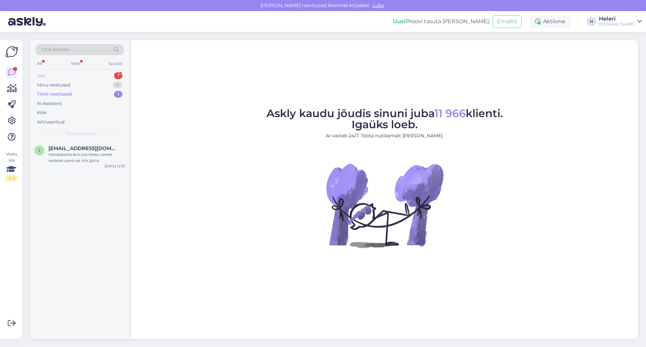
click at [72, 76] on div "Uus 1" at bounding box center [80, 75] width 88 height 9
click at [66, 152] on div "Tere!" at bounding box center [86, 154] width 77 height 6
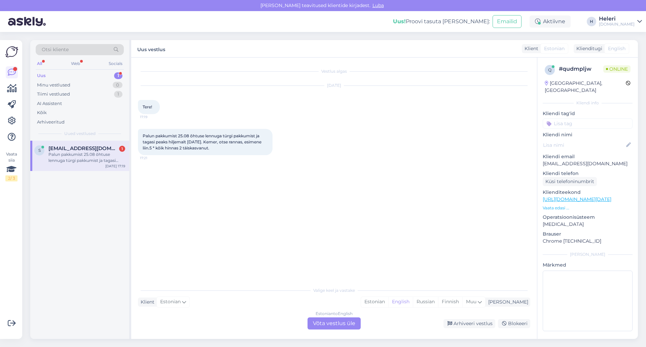
click at [327, 322] on div "Estonian to English Võta vestlus üle" at bounding box center [334, 323] width 53 height 12
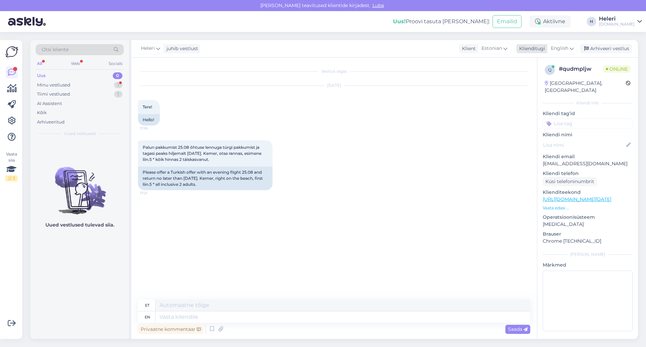
click at [560, 45] on span "English" at bounding box center [560, 48] width 18 height 7
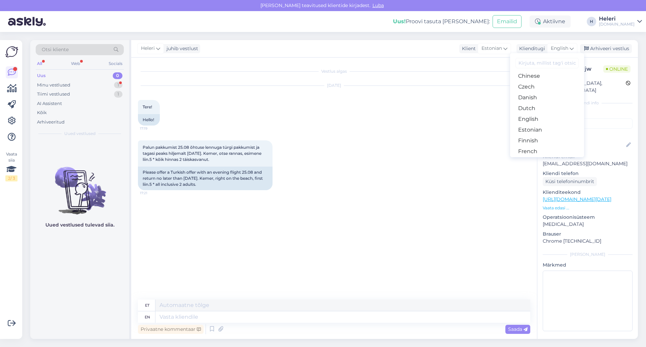
scroll to position [67, 0]
click at [536, 96] on link "Estonian" at bounding box center [547, 97] width 74 height 11
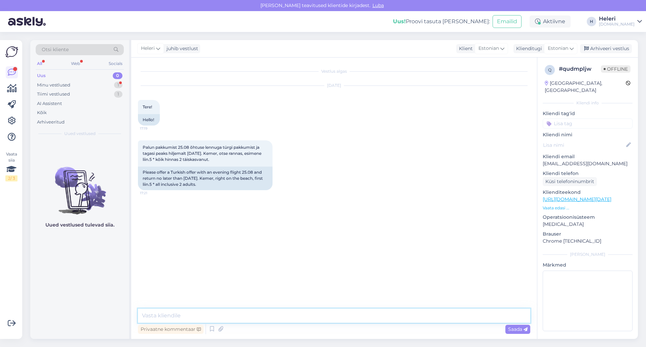
click at [249, 313] on textarea at bounding box center [334, 316] width 392 height 14
click at [249, 318] on textarea "Tere. Meil on pakkuda Türgi reise ainult hommikul väljuvate lendusega või reede…" at bounding box center [334, 316] width 392 height 14
click at [335, 318] on textarea "Tere. Meil on pakkuda Türgi reise ainult vara hommikul väljuvate lendusega või …" at bounding box center [334, 316] width 392 height 14
click at [433, 316] on textarea "Tere. Meil on pakkuda Türgi reise ainult vara hommikul väljuvate lendudega või …" at bounding box center [334, 316] width 392 height 14
click at [392, 318] on textarea "Tere. Meil on pakkuda Türgi reise ainult vara hommikul väljuvate lendudega või …" at bounding box center [334, 316] width 392 height 14
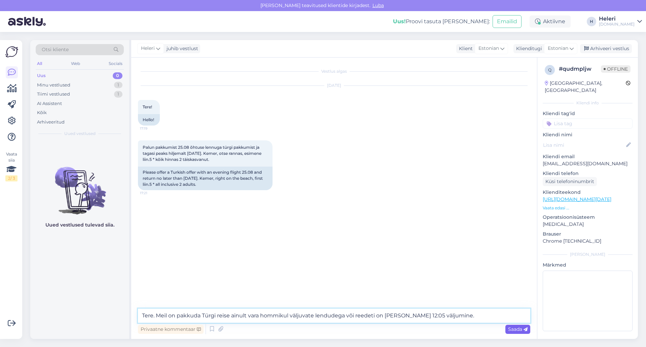
type textarea "Tere. Meil on pakkuda Türgi reise ainult vara hommikul väljuvate lendudega või …"
click at [515, 328] on span "Saada" at bounding box center [518, 329] width 20 height 6
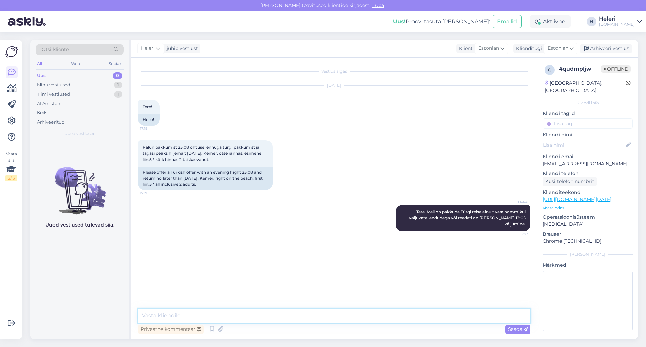
click at [430, 313] on textarea at bounding box center [334, 316] width 392 height 14
click at [266, 316] on textarea "Kas sobi reisi alustada 25.08 ka hommikul vara või sobib sel juhul 26.08 hommik…" at bounding box center [334, 316] width 392 height 14
click at [389, 317] on textarea "Kas sobi reisi alustada 25.08 ka hommikul vara või sobib sel juhul 26.08 hommik…" at bounding box center [334, 316] width 392 height 14
type textarea "Kas sobi reisi alustada 25.08 ka hommikul vara või sobib sel juhul 26.08 hommik…"
click at [511, 328] on span "Saada" at bounding box center [518, 329] width 20 height 6
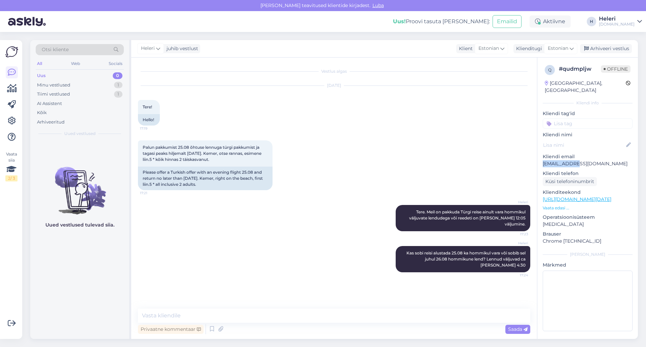
drag, startPoint x: 541, startPoint y: 156, endPoint x: 588, endPoint y: 157, distance: 47.5
click at [588, 157] on div "q # qudmpljw Offline [GEOGRAPHIC_DATA], Kuressaare Kliendi info Kliendi tag'id …" at bounding box center [587, 200] width 101 height 284
copy p "[EMAIL_ADDRESS][DOMAIN_NAME]"
click at [483, 121] on div "[DATE] Tere! 17:19 Hello!" at bounding box center [334, 105] width 392 height 55
click at [366, 315] on textarea at bounding box center [334, 316] width 392 height 14
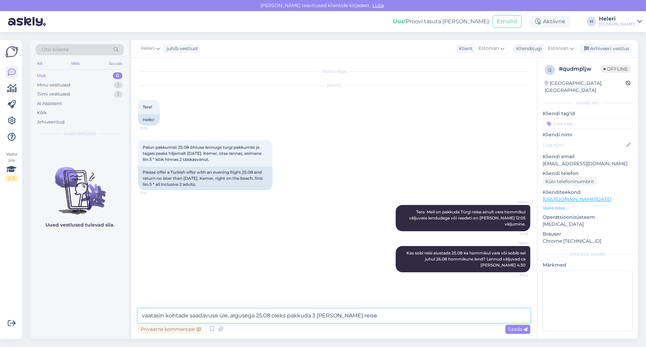
click at [271, 319] on textarea "vaatasin kohtade saadavuse üle, algusega 25.08 oleks pakkuda 3 [PERSON_NAME] re…" at bounding box center [334, 316] width 392 height 14
click at [385, 316] on textarea "vaatasin kohtade saadavuse üle, algusega 25.08 ja 26.08 oleks pakkuda 3 [PERSON…" at bounding box center [334, 316] width 392 height 14
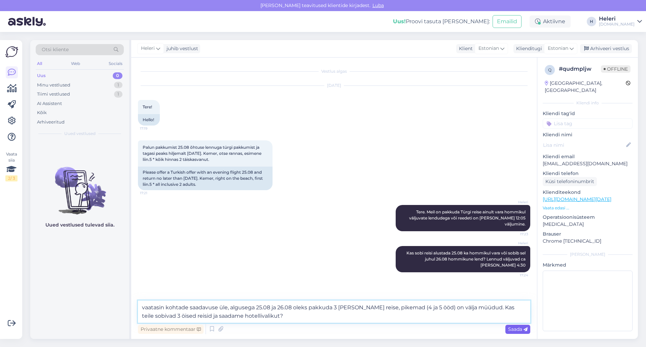
type textarea "vaatasin kohtade saadavuse üle, algusega 25.08 ja 26.08 oleks pakkuda 3 [PERSON…"
drag, startPoint x: 517, startPoint y: 328, endPoint x: 454, endPoint y: 330, distance: 63.6
click at [466, 336] on div "Vestlus algas [DATE] Tere! 17:19 Hello! Palun pakkumist 25.08 õhtuse lennuga tü…" at bounding box center [334, 198] width 406 height 281
click at [521, 328] on span "Saada" at bounding box center [518, 329] width 20 height 6
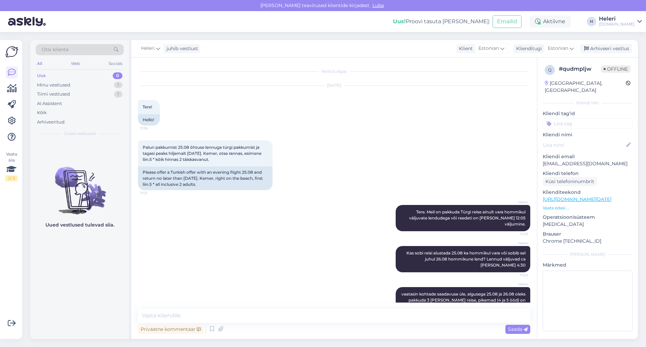
scroll to position [12, 0]
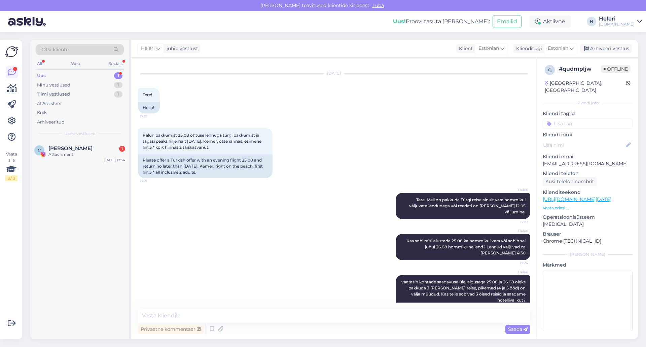
click at [86, 74] on div "Uus 1" at bounding box center [80, 75] width 88 height 9
click at [85, 153] on div "Attachment" at bounding box center [86, 154] width 77 height 6
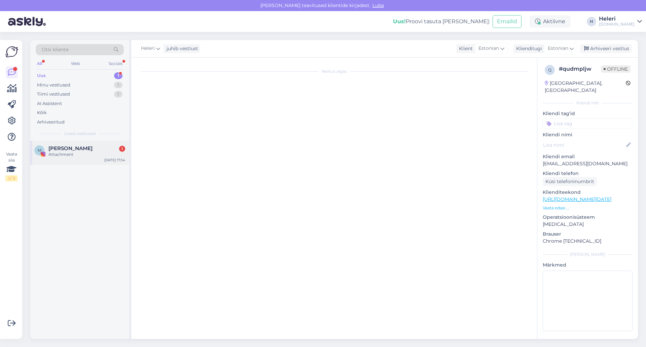
scroll to position [0, 0]
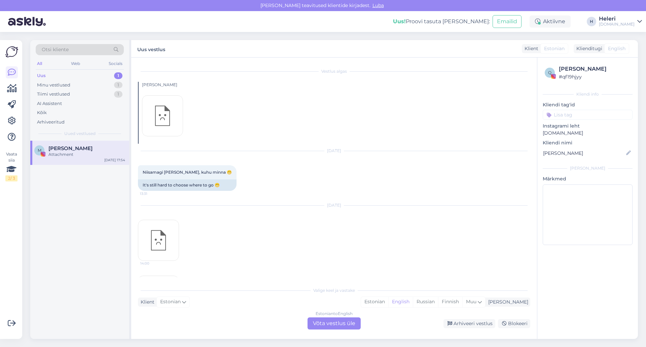
click at [157, 240] on div "14:00" at bounding box center [158, 240] width 41 height 41
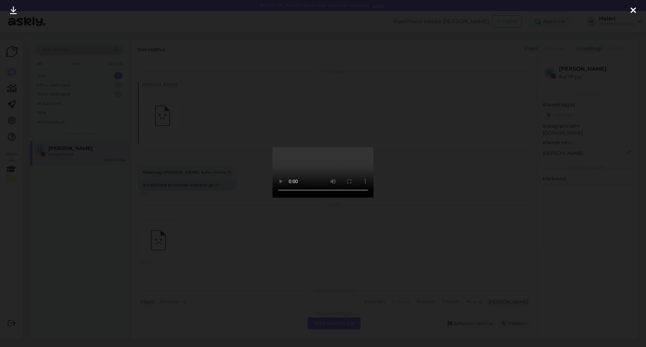
click at [12, 12] on icon at bounding box center [13, 10] width 7 height 9
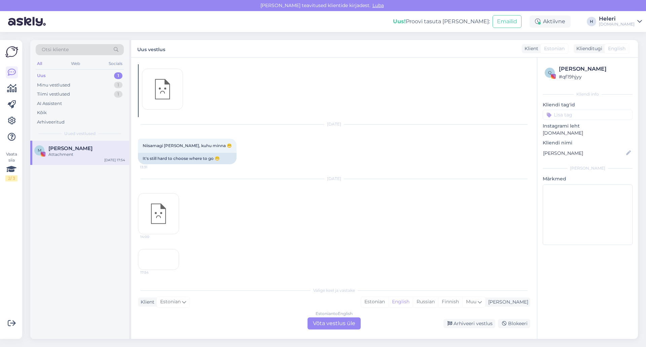
scroll to position [77, 0]
click at [153, 249] on div "17:54" at bounding box center [158, 259] width 41 height 21
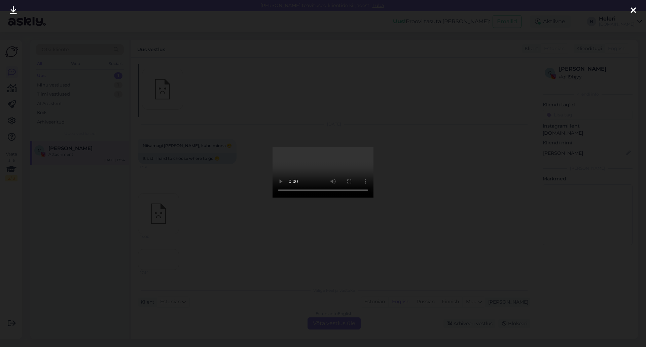
click at [633, 9] on icon at bounding box center [633, 10] width 5 height 9
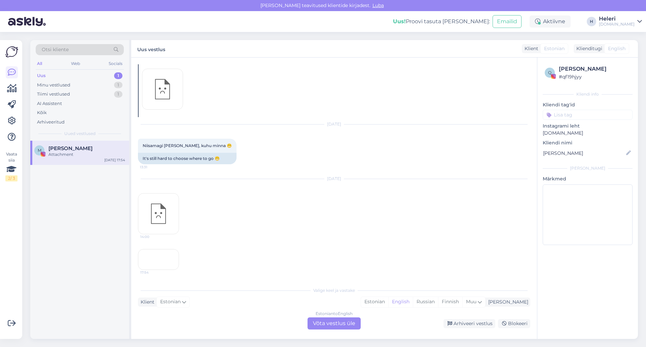
click at [68, 77] on div "Uus 1" at bounding box center [80, 75] width 88 height 9
click at [70, 83] on div "Minu vestlused 1" at bounding box center [80, 84] width 88 height 9
click at [72, 82] on div "Minu vestlused 1" at bounding box center [80, 84] width 88 height 9
click at [74, 75] on div "Uus 1" at bounding box center [80, 75] width 88 height 9
click at [83, 149] on span "[PERSON_NAME]" at bounding box center [70, 148] width 44 height 6
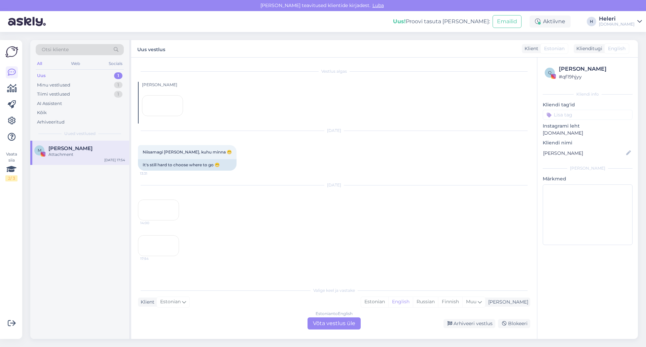
scroll to position [0, 0]
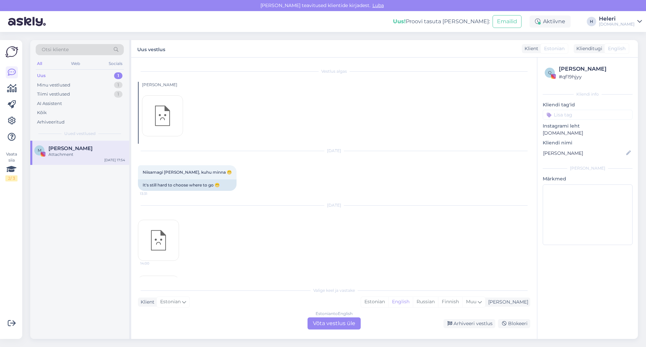
click at [87, 149] on span "[PERSON_NAME]" at bounding box center [70, 148] width 44 height 6
